Goal: Understand process/instructions: Learn how to perform a task or action

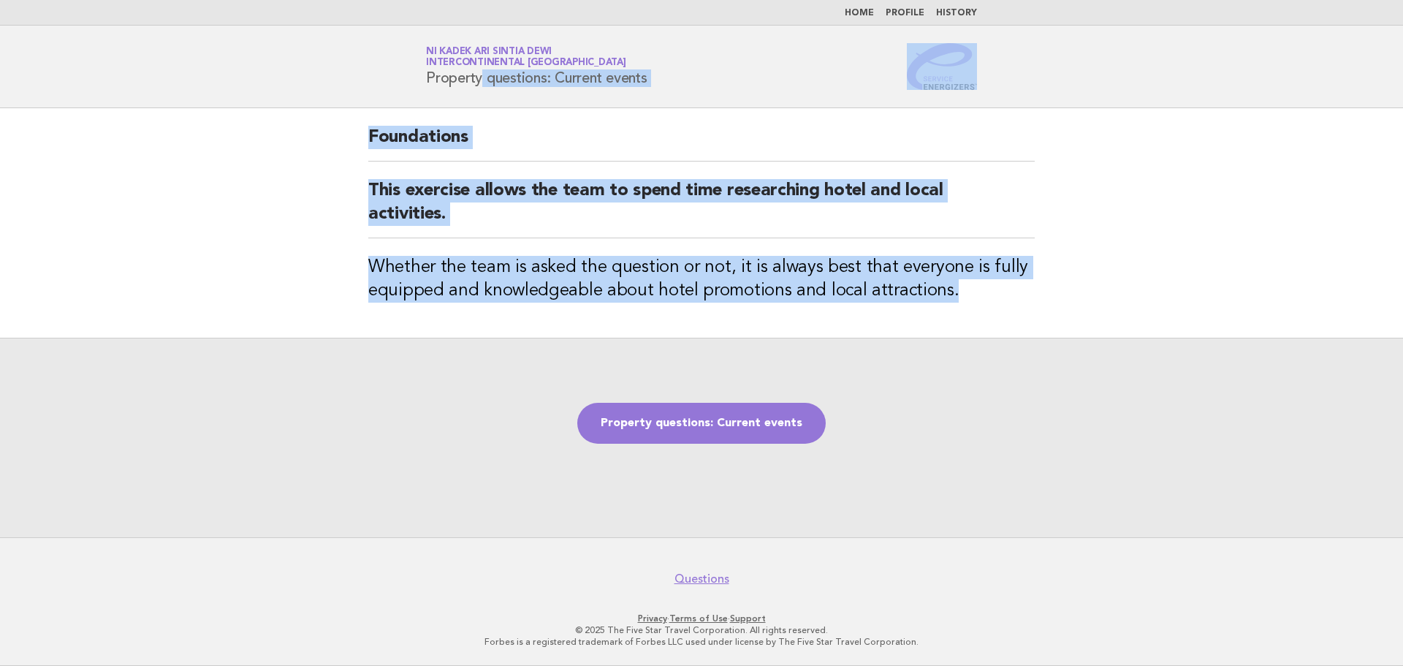
drag, startPoint x: 427, startPoint y: 80, endPoint x: 971, endPoint y: 303, distance: 588.6
click at [971, 303] on body "Home Profile History Service Energizers Ni Kadek Ari Sintia Dewi InterContinent…" at bounding box center [701, 333] width 1403 height 666
copy body "Property questions: Current events Foundations This exercise allows the team to…"
click at [698, 422] on link "Property questions: Current events" at bounding box center [701, 423] width 248 height 41
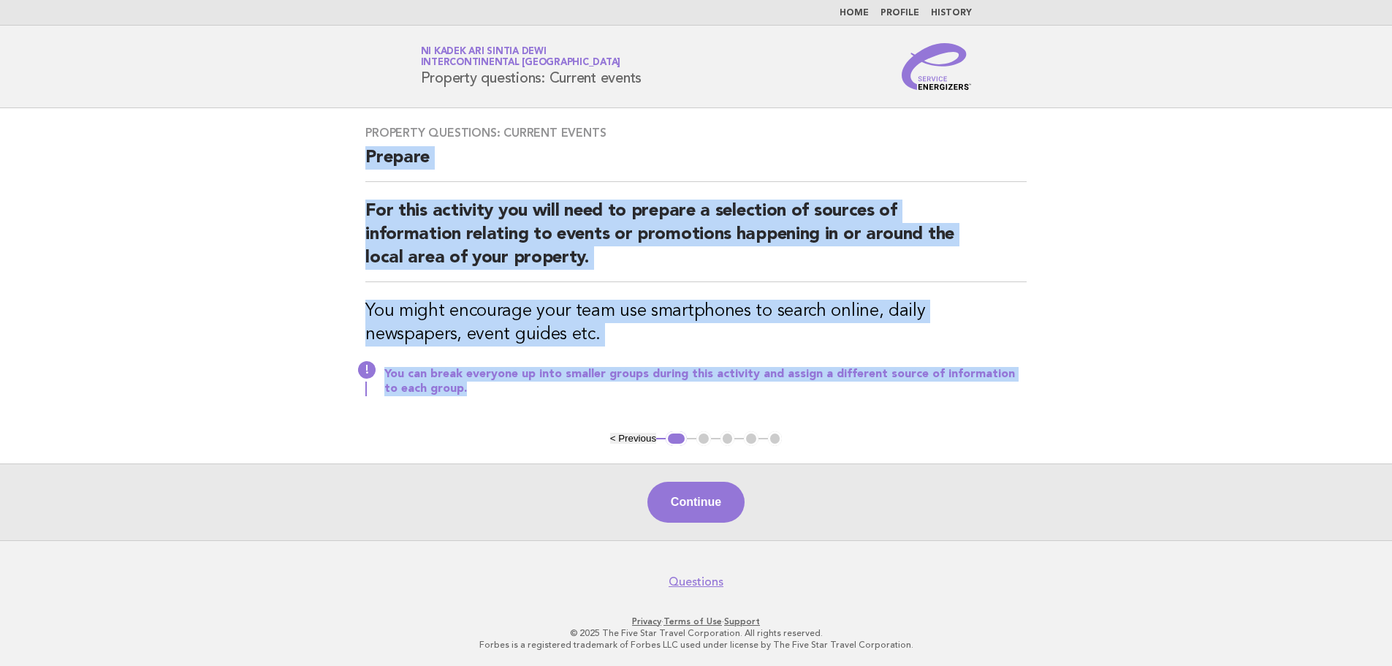
drag, startPoint x: 365, startPoint y: 157, endPoint x: 981, endPoint y: 389, distance: 658.2
click at [981, 389] on div "Property questions: Current events Prepare For this activity you will need to p…" at bounding box center [696, 269] width 696 height 323
copy div "Prepare For this activity you will need to prepare a selection of sources of in…"
click at [718, 514] on button "Continue" at bounding box center [695, 502] width 97 height 41
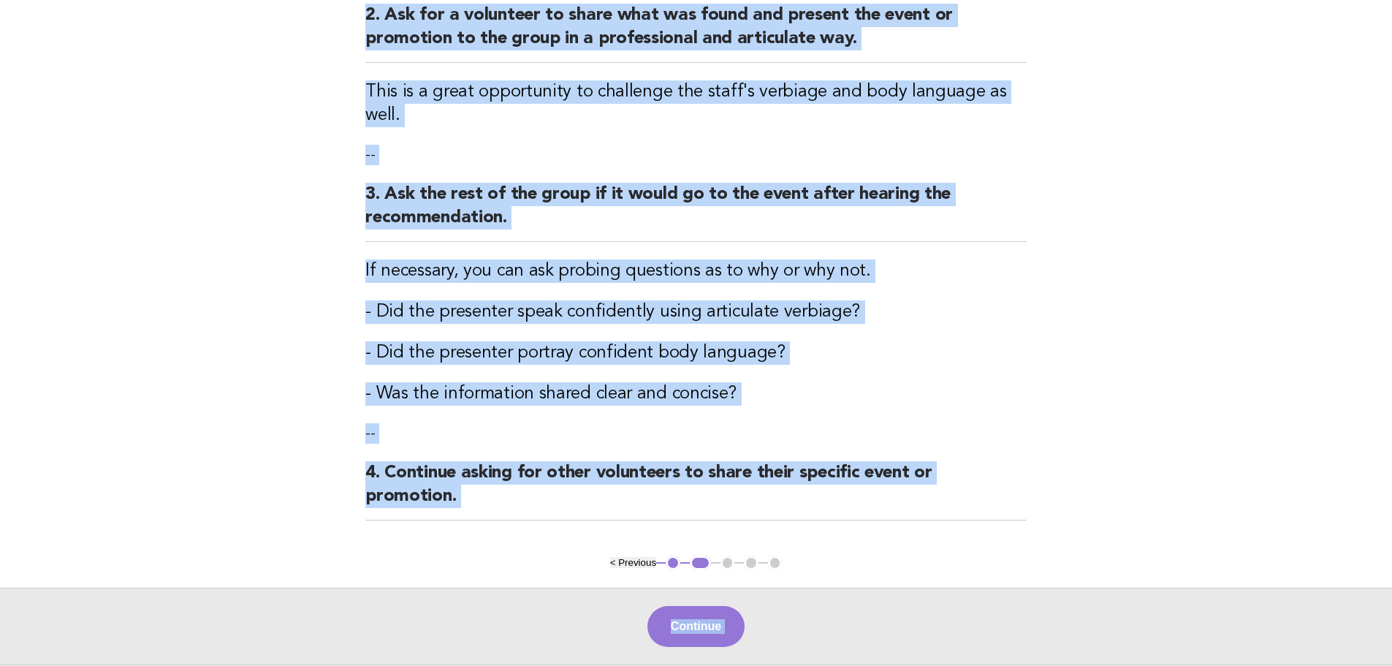
scroll to position [344, 0]
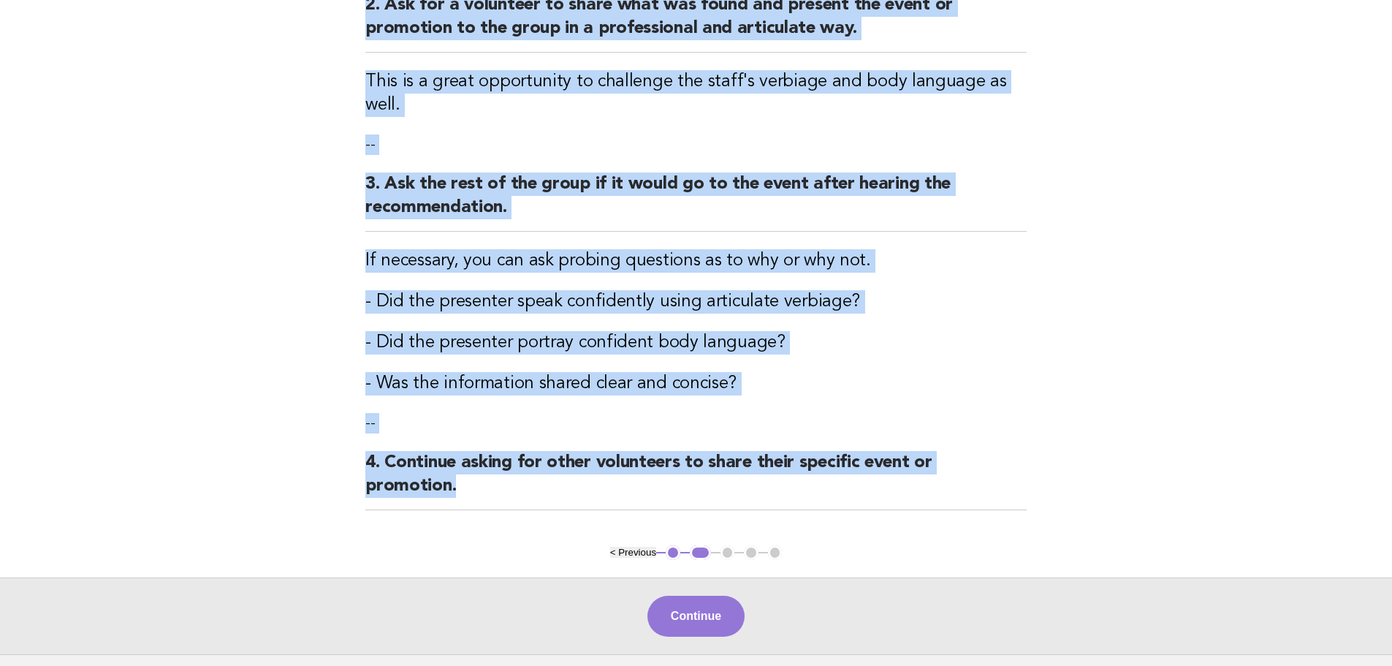
drag, startPoint x: 367, startPoint y: 153, endPoint x: 898, endPoint y: 503, distance: 636.2
click at [898, 503] on div "Property questions: Current events Activity 1. Ask the team members to spend th…" at bounding box center [696, 154] width 696 height 781
copy div "Activity 1. Ask the team members to spend three minutes looking for any events …"
click at [707, 597] on button "Continue" at bounding box center [695, 616] width 97 height 41
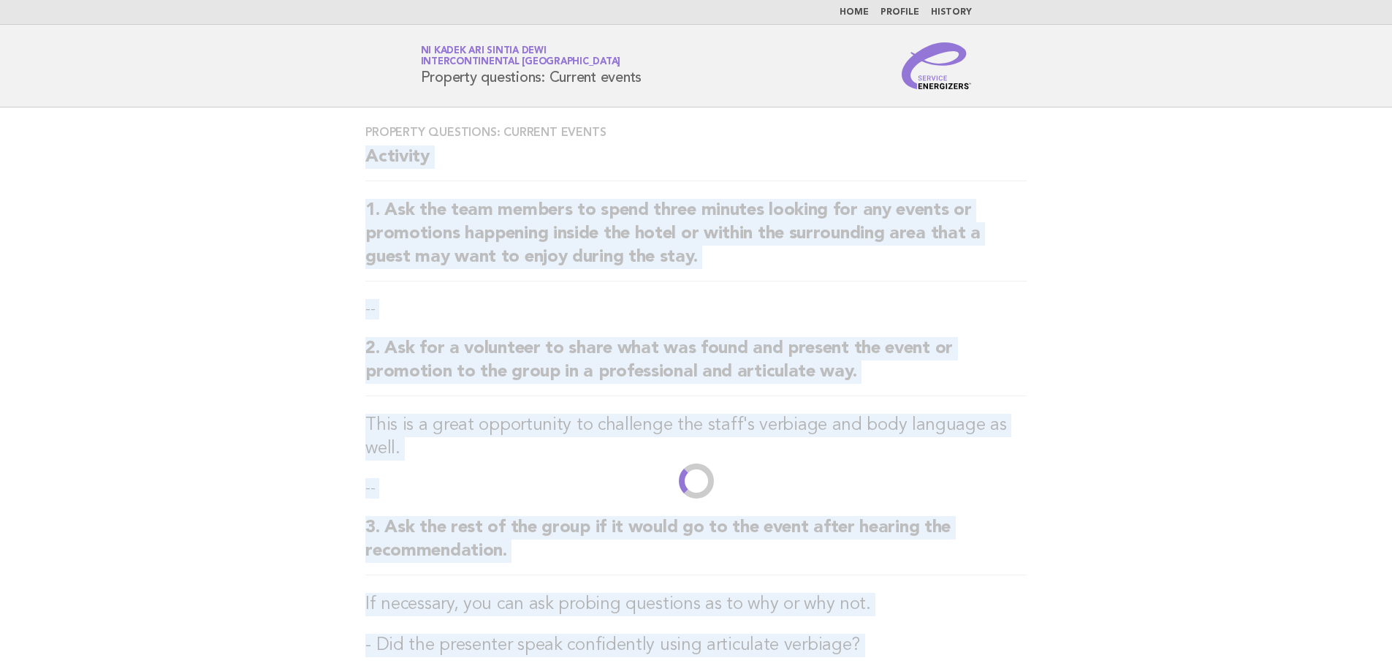
scroll to position [0, 0]
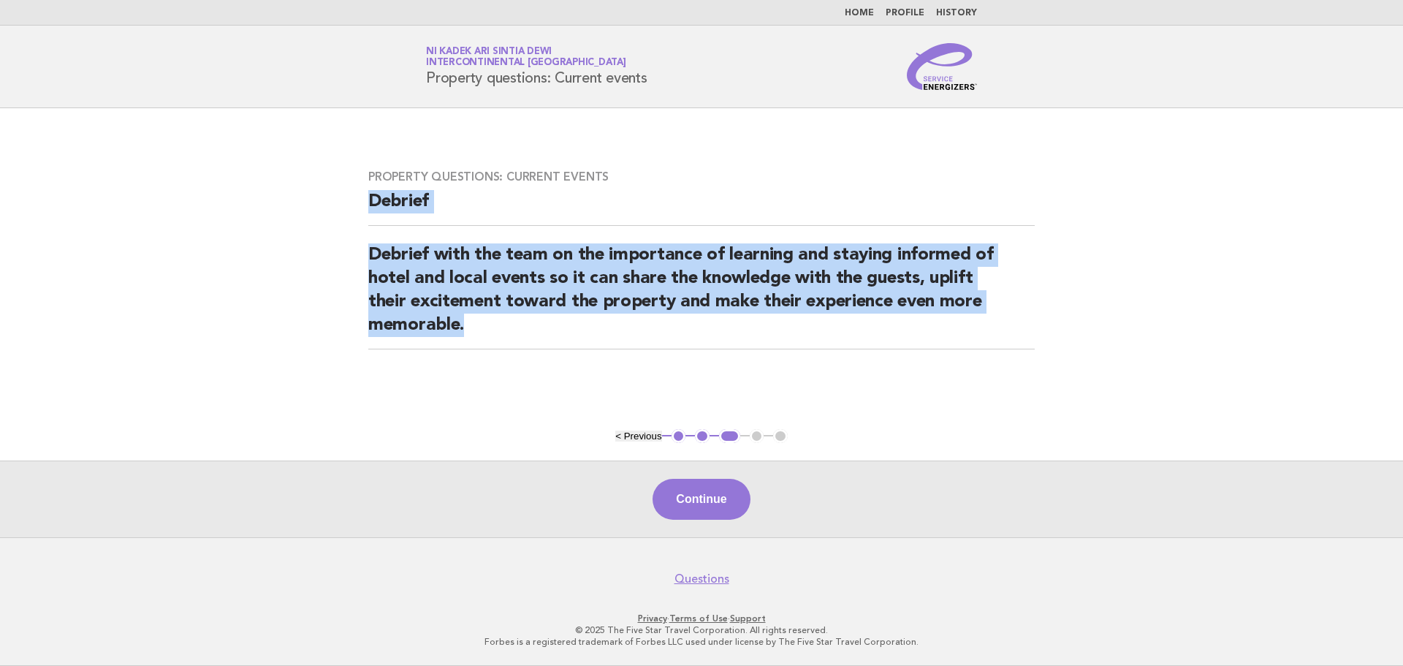
drag, startPoint x: 369, startPoint y: 198, endPoint x: 544, endPoint y: 337, distance: 223.1
click at [544, 337] on div "Property questions: Current events [PERSON_NAME] with the team on the importanc…" at bounding box center [702, 268] width 702 height 232
copy div "Debrief Debrief with the team on the importance of learning and staying informe…"
click at [721, 498] on button "Continue" at bounding box center [701, 499] width 97 height 41
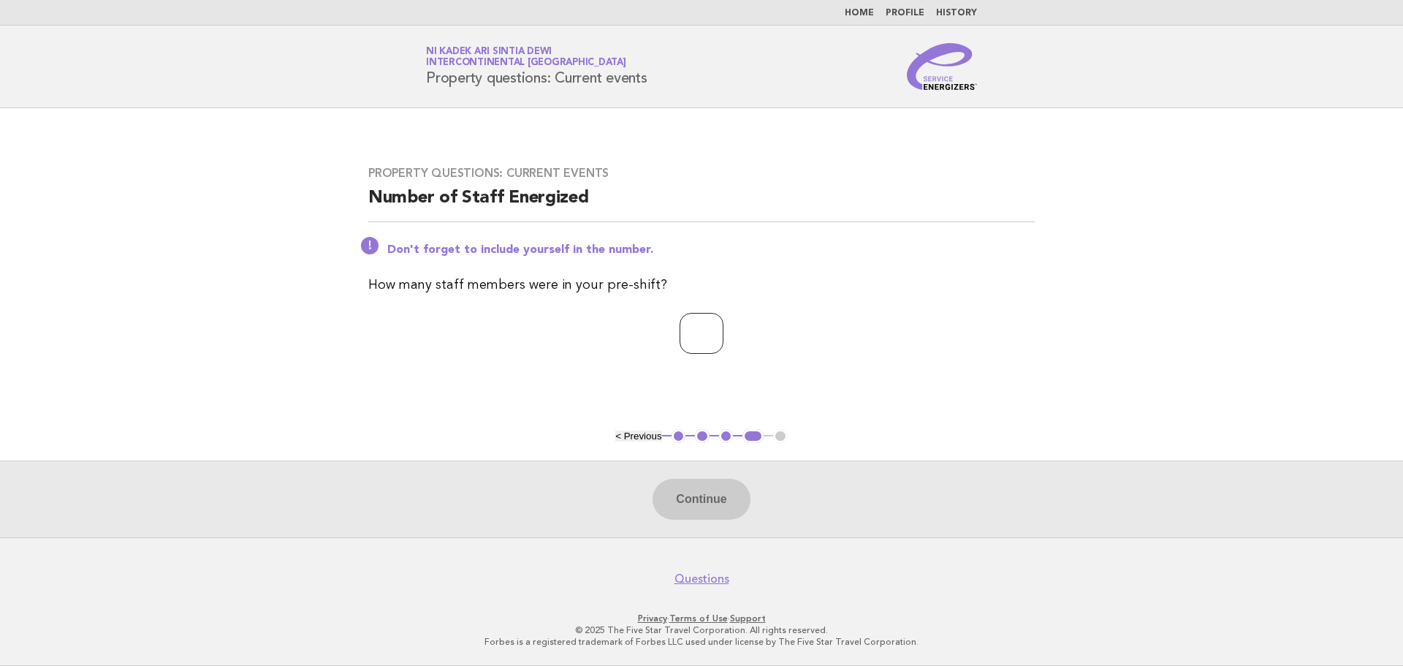
click at [689, 333] on input "number" at bounding box center [702, 333] width 44 height 41
type input "**"
click at [704, 487] on button "Continue" at bounding box center [701, 499] width 97 height 41
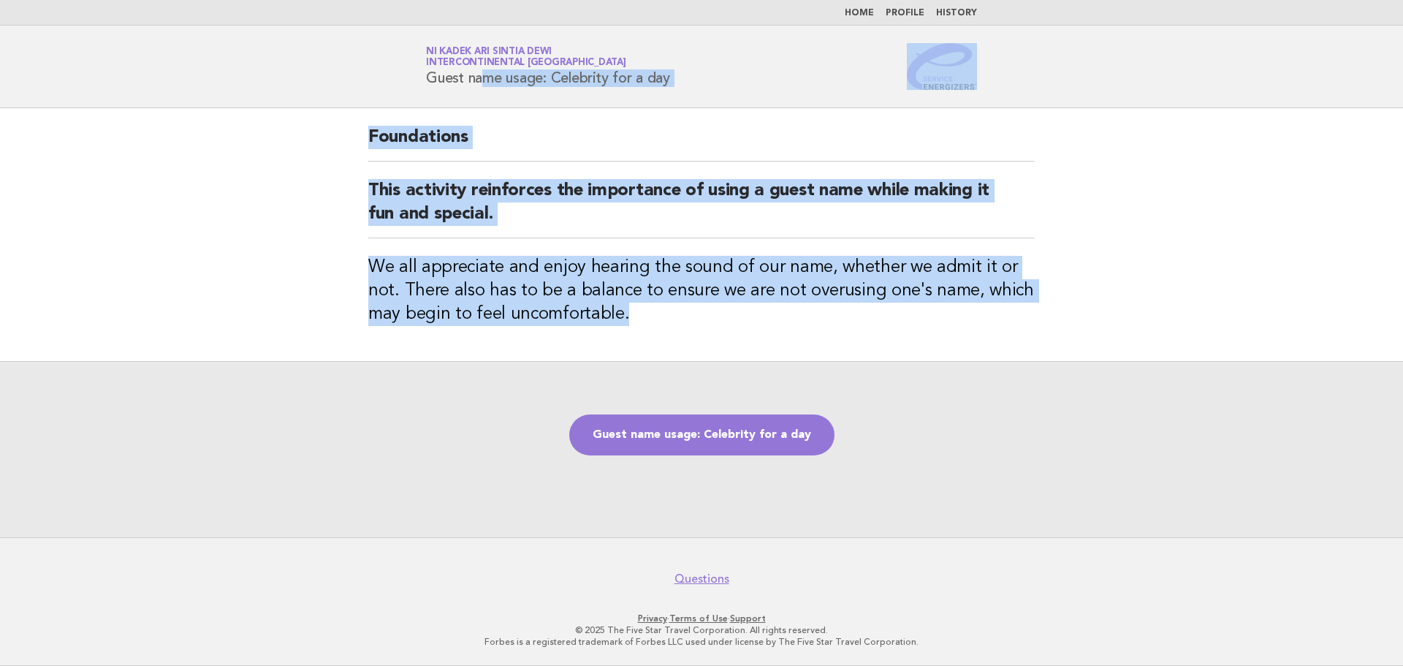
drag, startPoint x: 427, startPoint y: 81, endPoint x: 671, endPoint y: 311, distance: 335.0
click at [671, 311] on body "Home Profile History Service Energizers Ni Kadek Ari Sintia Dewi InterContinent…" at bounding box center [701, 333] width 1403 height 666
copy body "Guest name usage: Celebrity for a day Foundations This activity reinforces the …"
click at [784, 436] on link "Guest name usage: Celebrity for a day" at bounding box center [701, 434] width 265 height 41
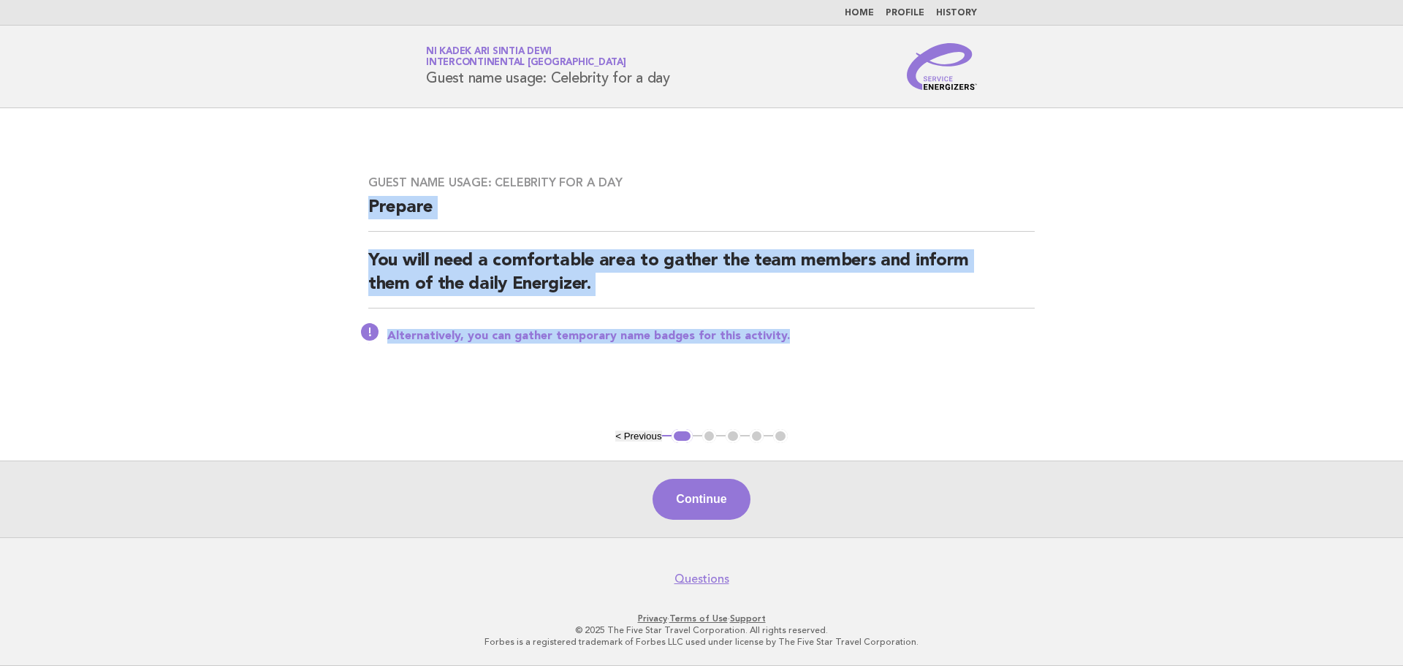
drag, startPoint x: 369, startPoint y: 207, endPoint x: 799, endPoint y: 326, distance: 446.6
click at [799, 326] on div "Guest name usage: Celebrity for a day Prepare You will need a comfortable area …" at bounding box center [702, 268] width 702 height 221
copy div "Prepare You will need a comfortable area to gather the team members and inform …"
click at [709, 495] on button "Continue" at bounding box center [701, 499] width 97 height 41
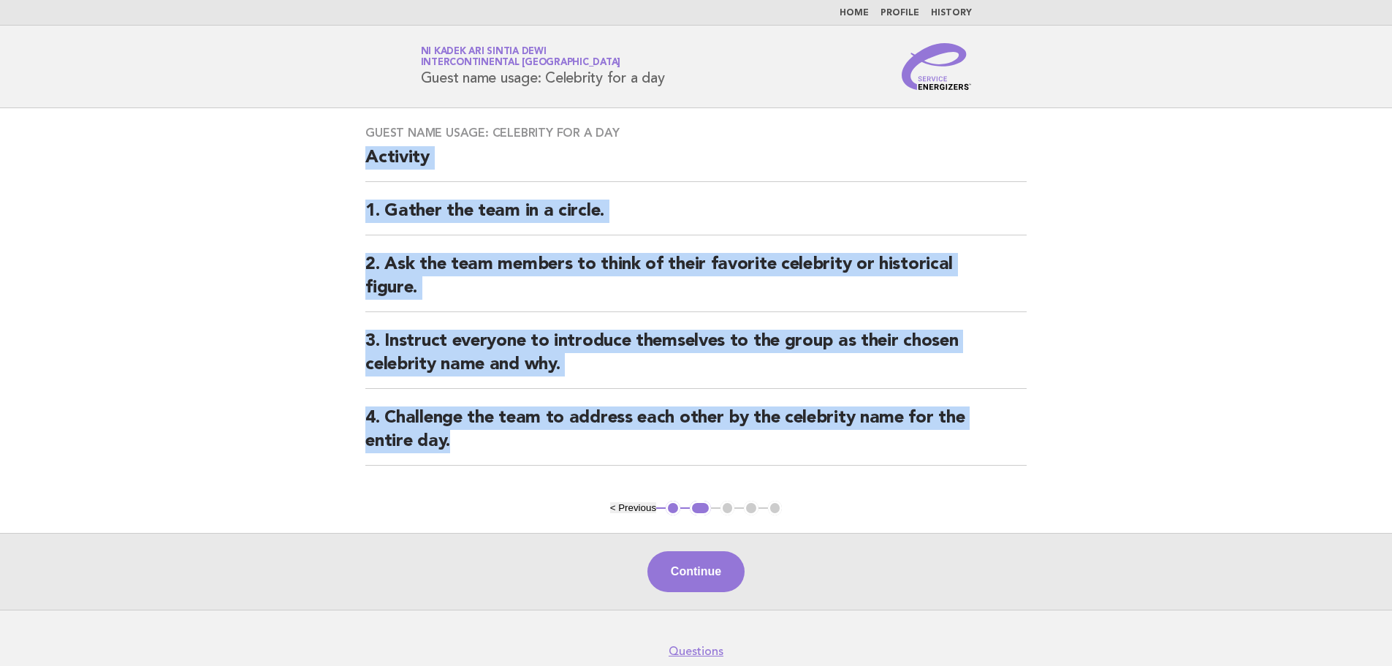
drag, startPoint x: 365, startPoint y: 162, endPoint x: 589, endPoint y: 444, distance: 360.4
click at [589, 444] on div "Guest name usage: Celebrity for a day Activity 1. Gather the team in a circle. …" at bounding box center [696, 304] width 696 height 392
copy div "Activity 1. Gather the team in a circle. 2. Ask the team members to think of th…"
click at [691, 561] on button "Continue" at bounding box center [695, 571] width 97 height 41
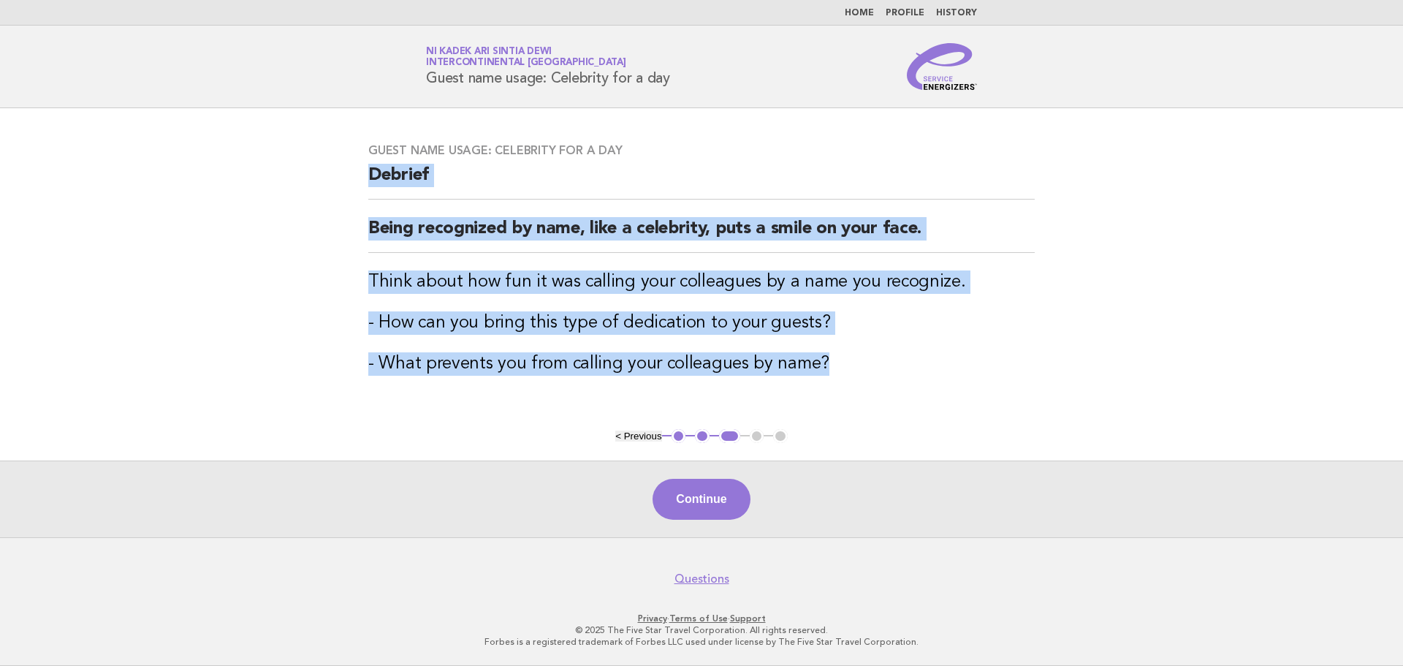
drag, startPoint x: 366, startPoint y: 174, endPoint x: 867, endPoint y: 360, distance: 533.9
click at [867, 360] on div "Guest name usage: Celebrity for a day Debrief Being recognized by name, like a …" at bounding box center [702, 268] width 702 height 285
copy div "Debrief Being recognized by name, like a celebrity, puts a smile on your face. …"
click at [720, 499] on button "Continue" at bounding box center [701, 499] width 97 height 41
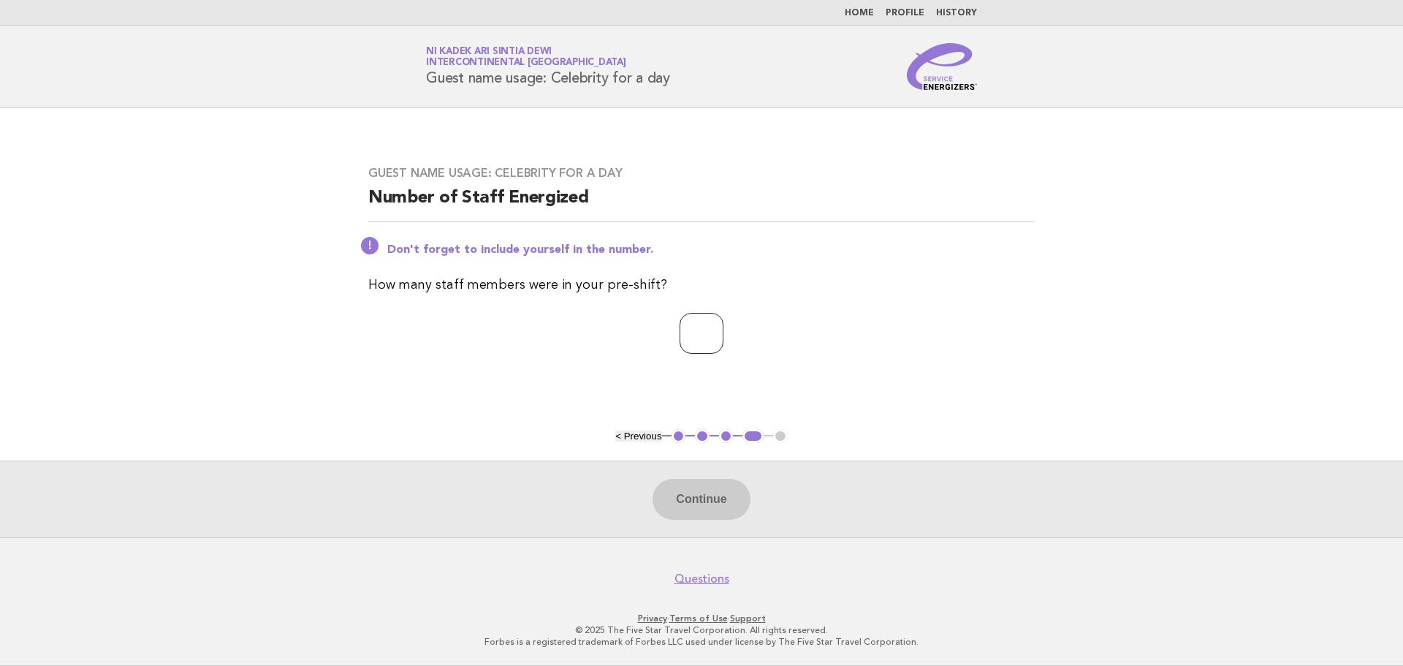
click at [694, 332] on input "number" at bounding box center [702, 333] width 44 height 41
type input "**"
click at [675, 520] on div "Continue" at bounding box center [701, 498] width 1403 height 77
click at [694, 506] on button "Continue" at bounding box center [701, 499] width 97 height 41
